Goal: Transaction & Acquisition: Purchase product/service

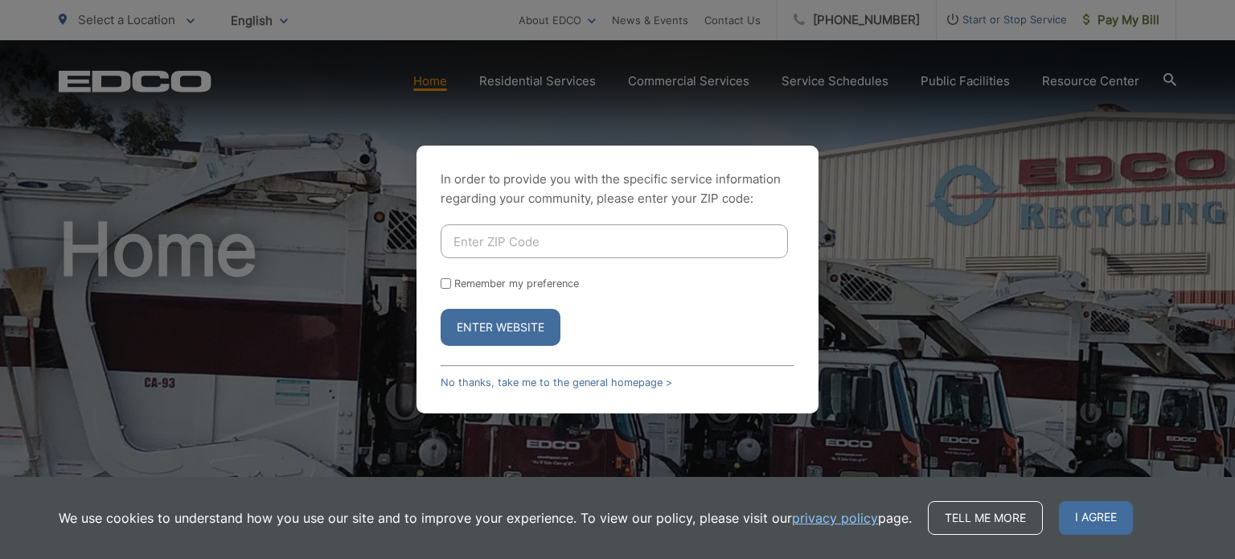
click at [672, 247] on input "Enter ZIP Code" at bounding box center [614, 241] width 347 height 34
type input "8"
type input "90814"
click at [511, 321] on button "Enter Website" at bounding box center [501, 327] width 120 height 37
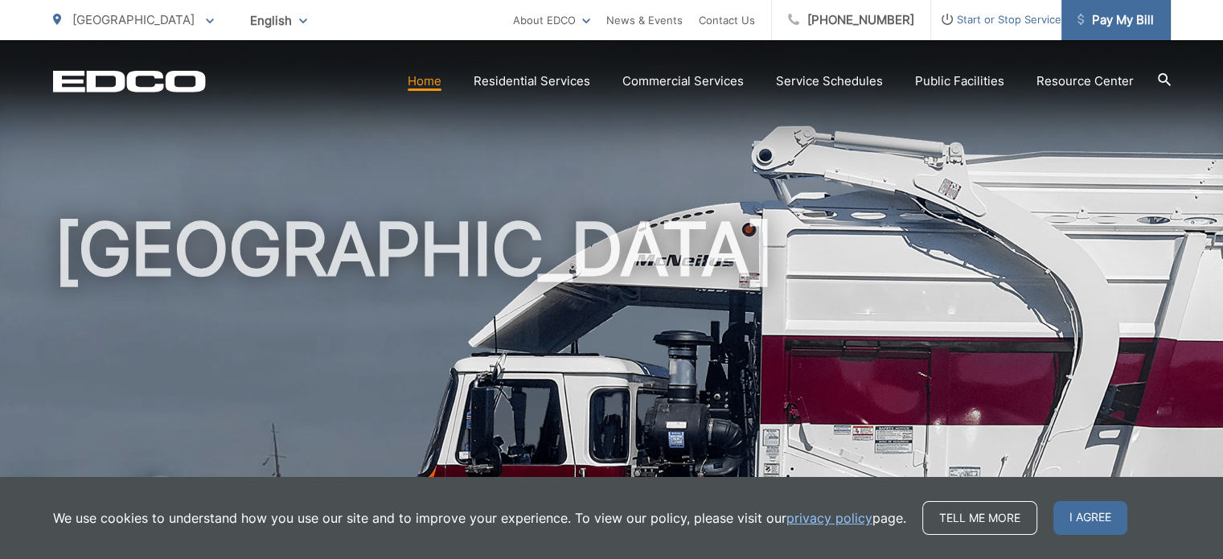
click at [1089, 29] on span "Pay My Bill" at bounding box center [1115, 19] width 76 height 19
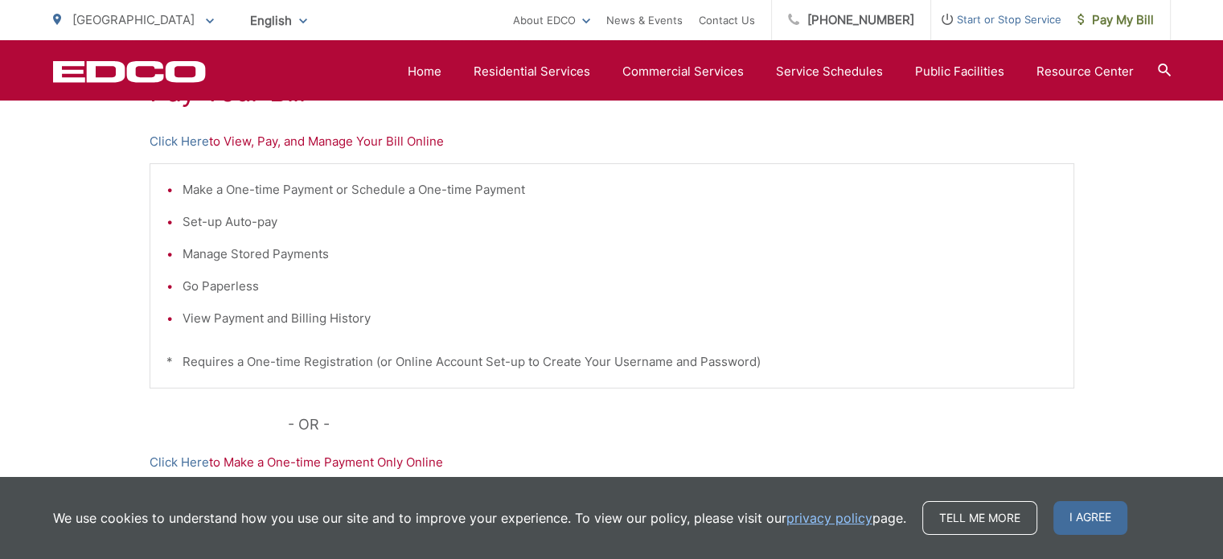
scroll to position [322, 0]
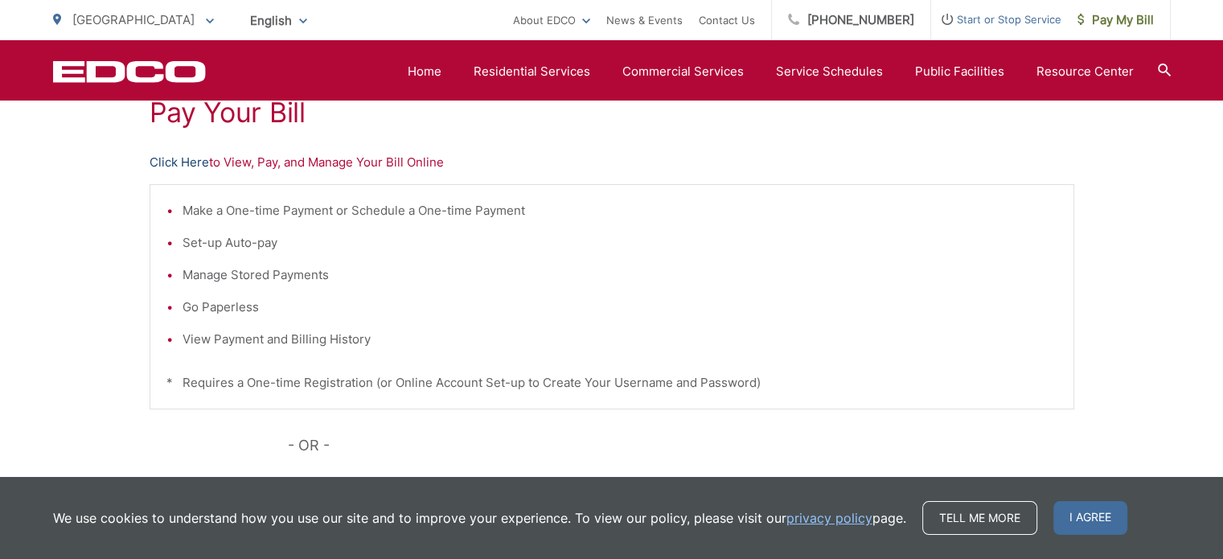
click at [168, 161] on link "Click Here" at bounding box center [179, 162] width 59 height 19
